Goal: Task Accomplishment & Management: Complete application form

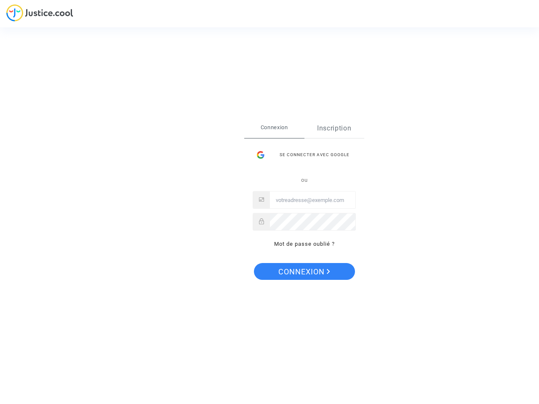
click at [334, 128] on link "Inscription" at bounding box center [334, 128] width 60 height 19
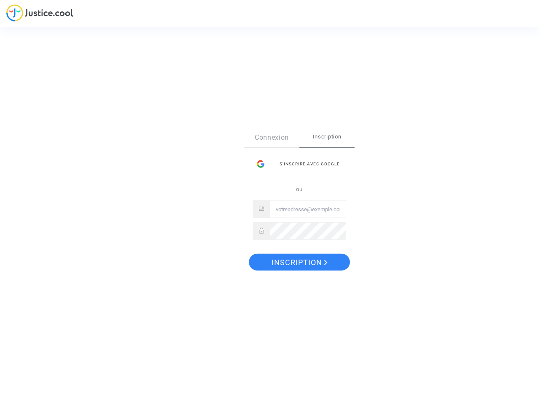
click at [304, 155] on div "Connexion Inscription S’inscrire avec Google ou" at bounding box center [299, 184] width 93 height 112
click at [304, 244] on div "Connexion Inscription S’inscrire avec Google ou" at bounding box center [299, 188] width 110 height 120
